Goal: Check status: Check status

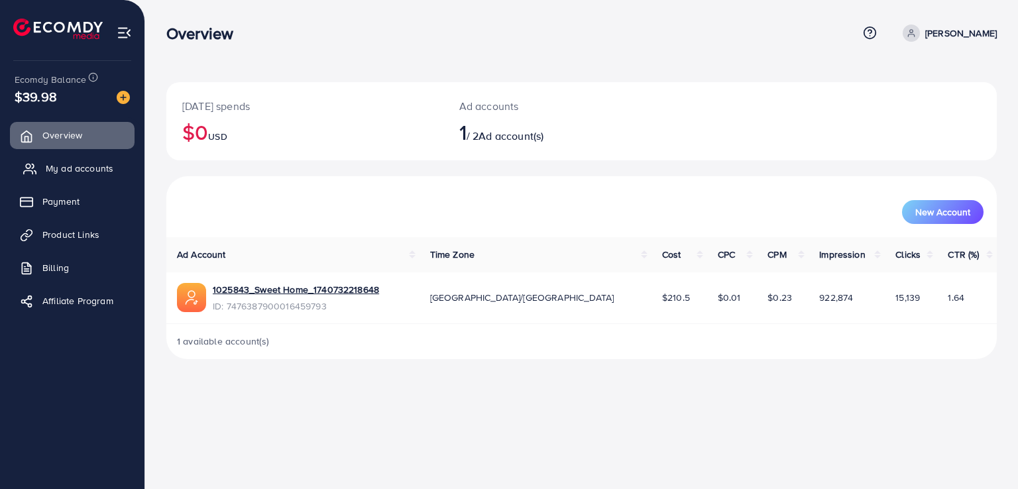
click at [66, 168] on span "My ad accounts" at bounding box center [80, 168] width 68 height 13
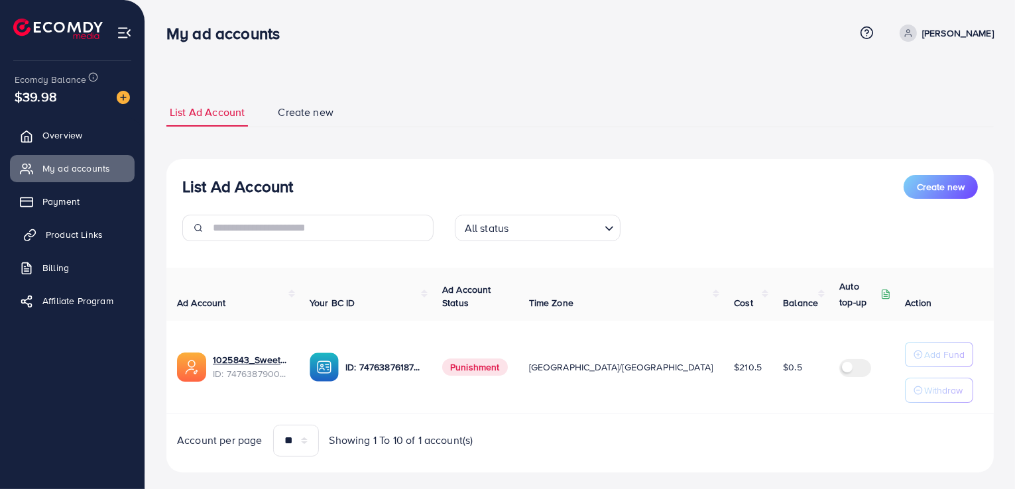
click at [68, 240] on span "Product Links" at bounding box center [74, 234] width 57 height 13
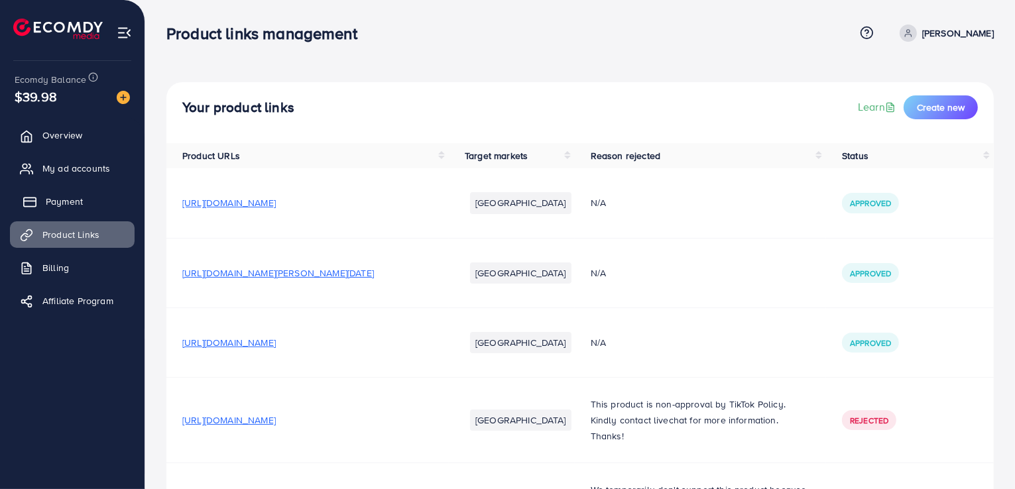
click at [64, 213] on link "Payment" at bounding box center [72, 201] width 125 height 27
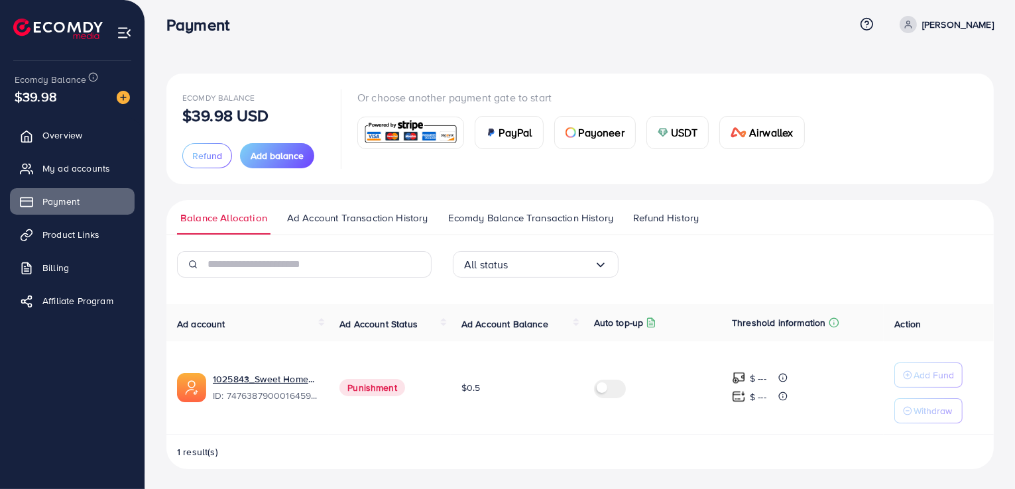
scroll to position [9, 0]
click at [651, 221] on span "Refund History" at bounding box center [666, 217] width 66 height 15
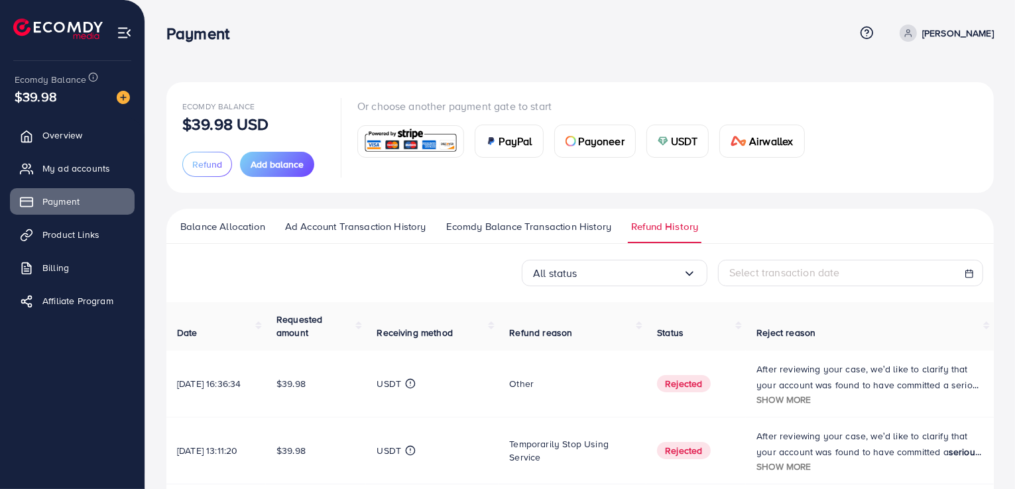
click at [778, 375] on p "After reviewing your case, we’d like to clarify that your account was found to …" at bounding box center [870, 377] width 227 height 32
click at [778, 402] on span "Show more" at bounding box center [784, 399] width 54 height 13
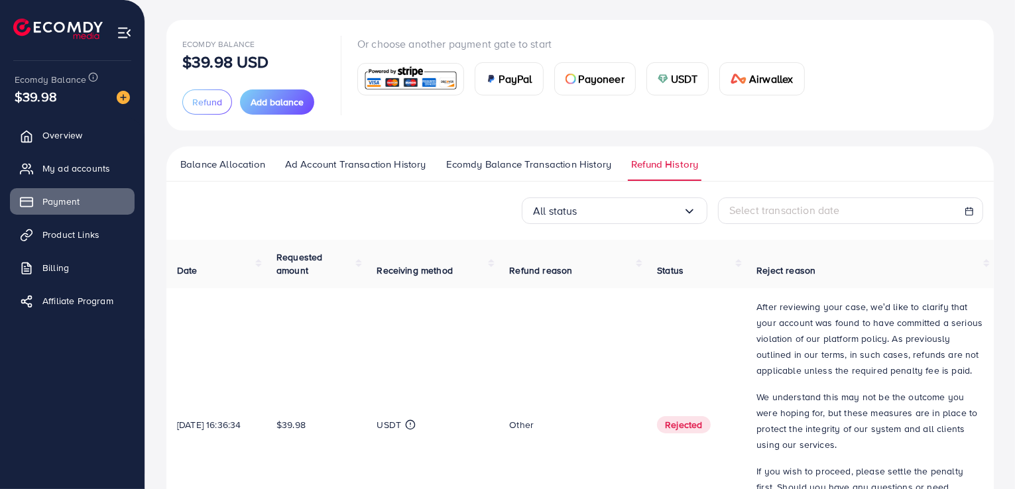
scroll to position [199, 0]
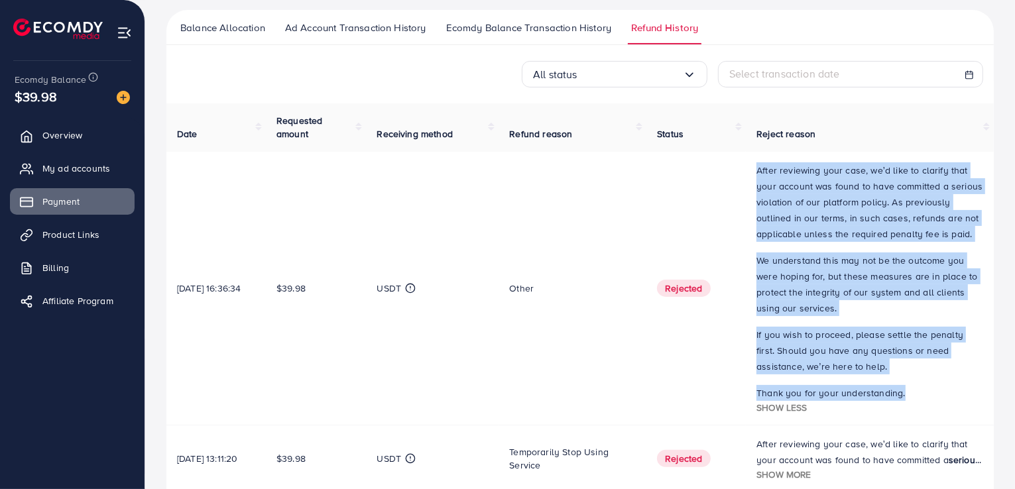
drag, startPoint x: 751, startPoint y: 169, endPoint x: 950, endPoint y: 384, distance: 293.2
click at [950, 384] on td "After reviewing your case, we’d like to clarify that your account was found to …" at bounding box center [870, 289] width 248 height 274
copy div "After reviewing your case, we’d like to clarify that your account was found to …"
click at [81, 168] on span "My ad accounts" at bounding box center [80, 168] width 68 height 13
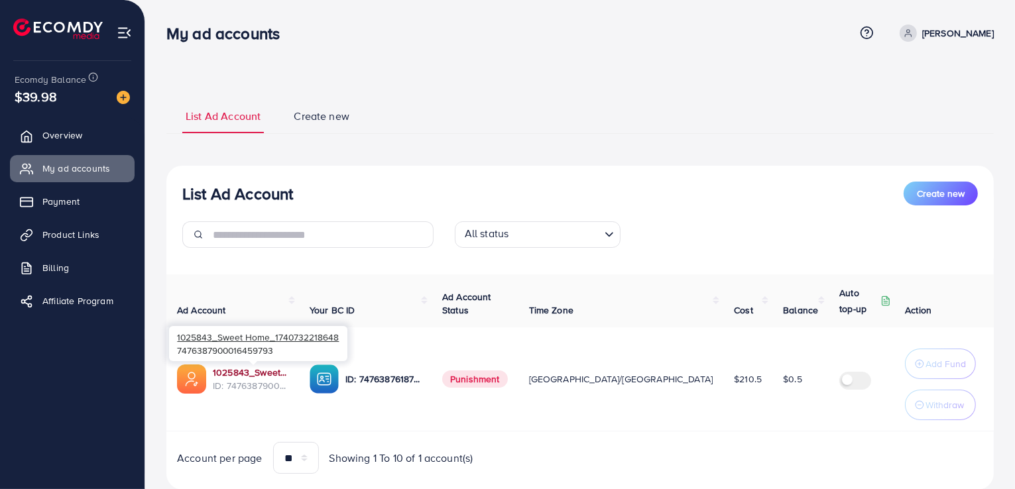
click at [235, 372] on link "1025843_Sweet Home_1740732218648" at bounding box center [251, 372] width 76 height 13
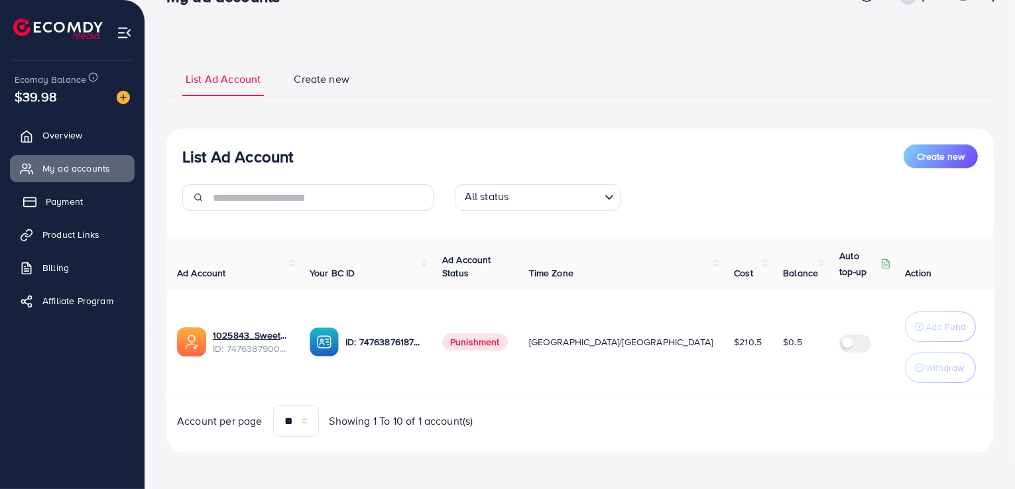
click at [49, 192] on link "Payment" at bounding box center [72, 201] width 125 height 27
